Goal: Navigation & Orientation: Find specific page/section

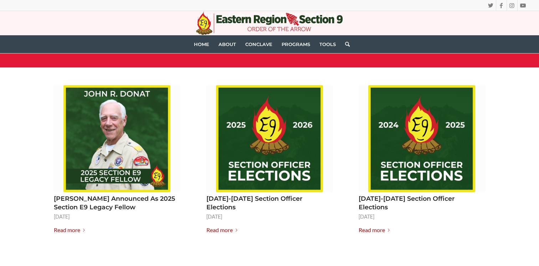
scroll to position [884, 0]
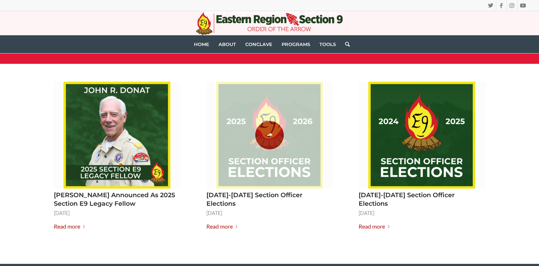
click at [266, 152] on span at bounding box center [269, 135] width 111 height 107
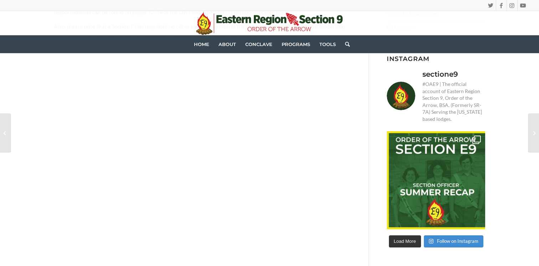
scroll to position [194, 0]
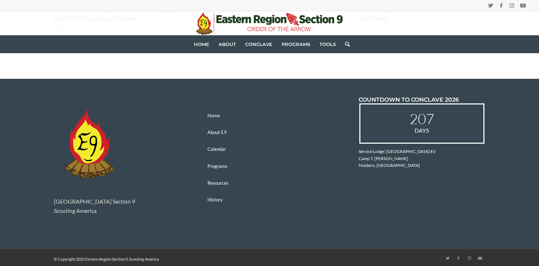
scroll to position [1072, 0]
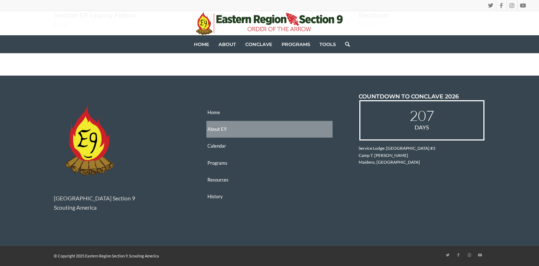
click at [213, 131] on link "About E9" at bounding box center [270, 129] width 127 height 17
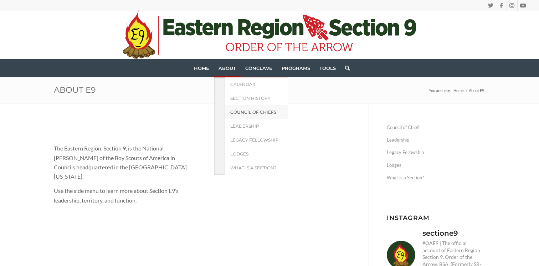
click at [243, 110] on span "Council of Chiefs" at bounding box center [253, 111] width 46 height 5
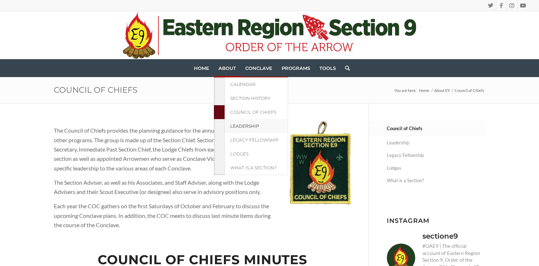
click at [240, 127] on span "Leadership" at bounding box center [244, 125] width 29 height 5
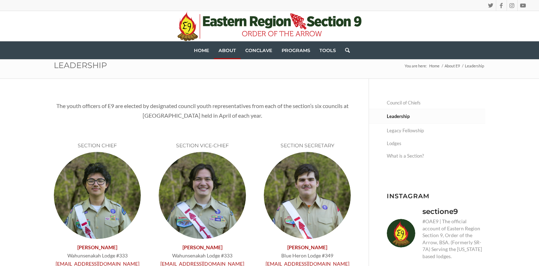
scroll to position [19, 0]
